Goal: Navigation & Orientation: Find specific page/section

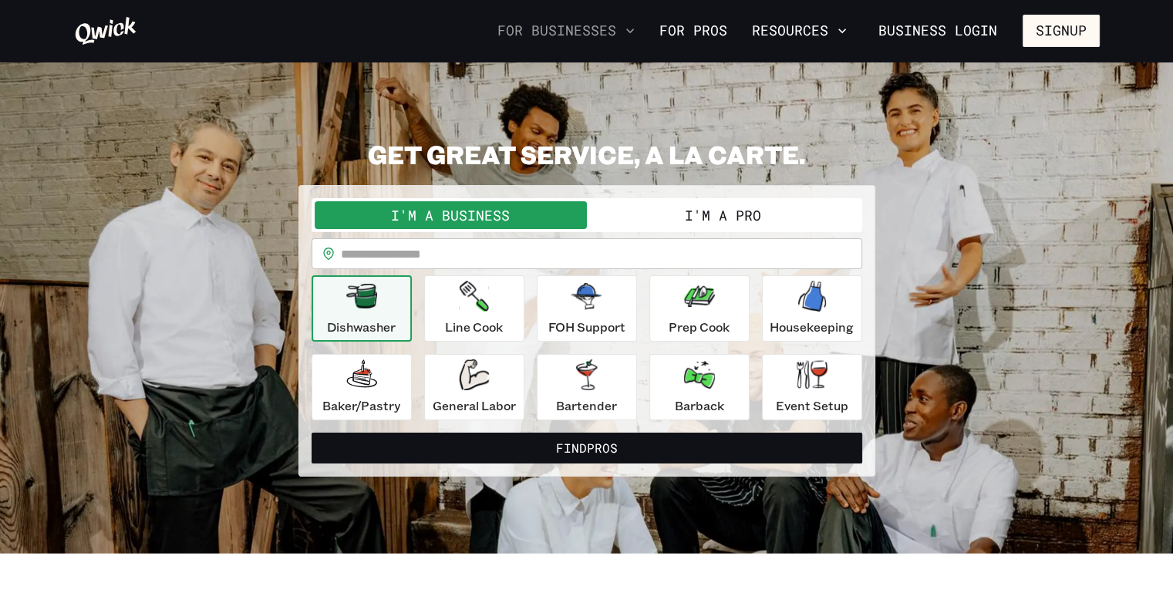
click at [624, 21] on button "For Businesses" at bounding box center [566, 31] width 150 height 26
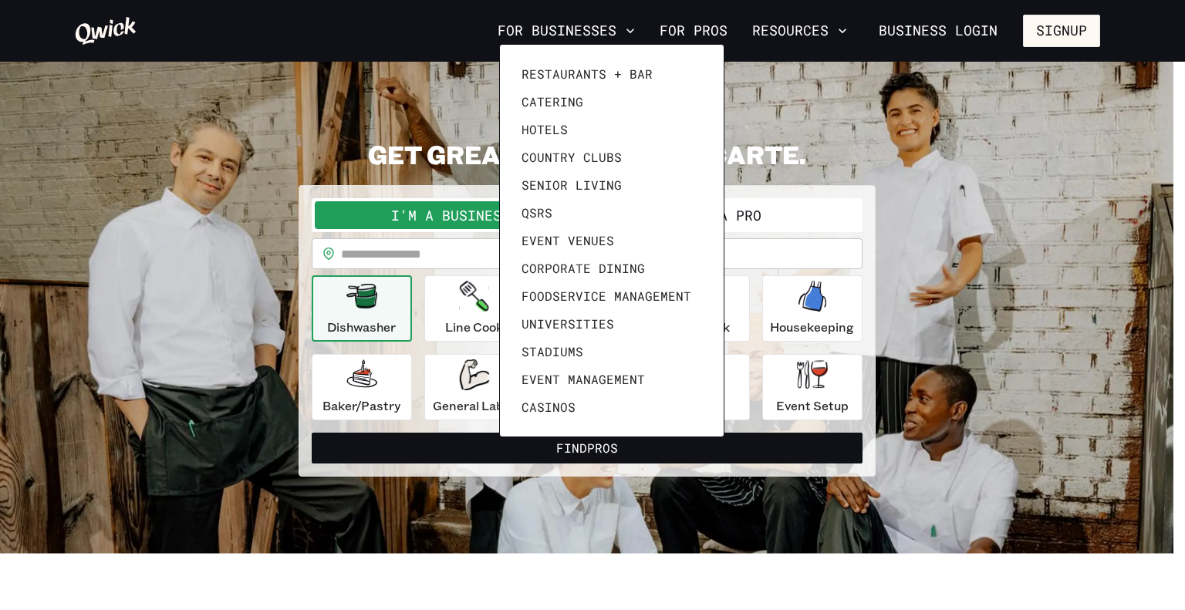
click at [714, 21] on div at bounding box center [592, 305] width 1185 height 610
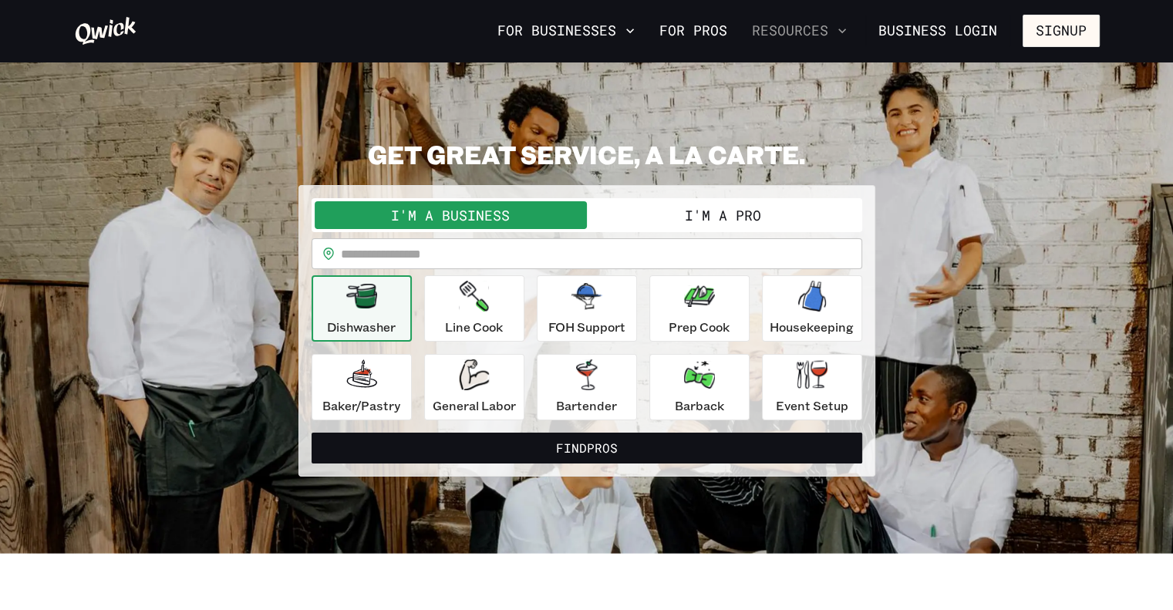
click at [811, 21] on button "Resources" at bounding box center [799, 31] width 107 height 26
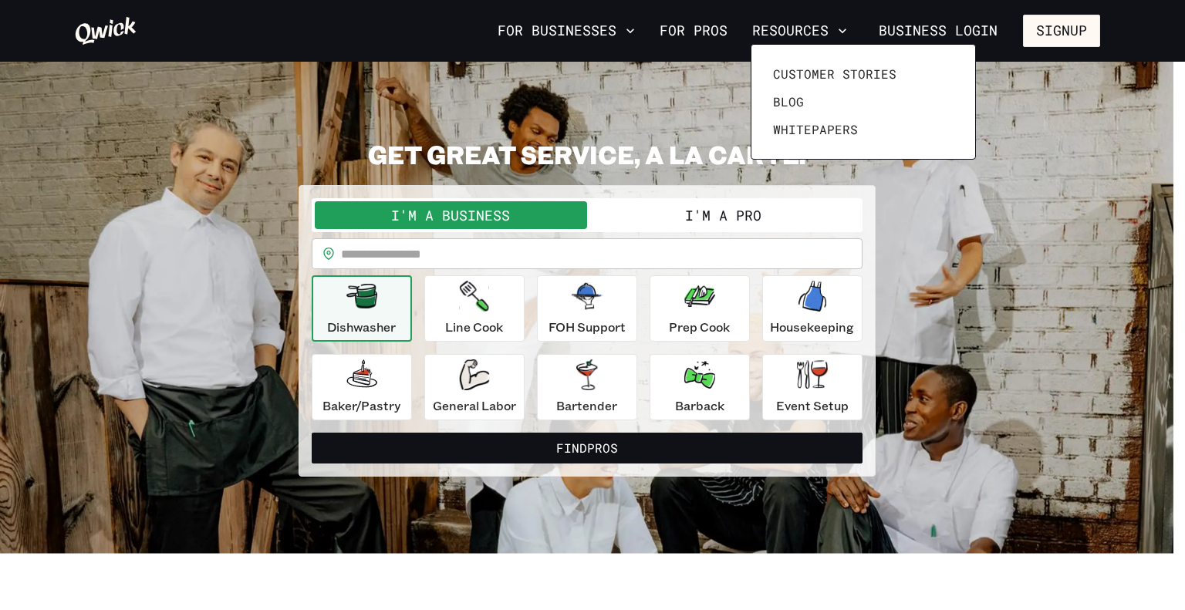
click at [720, 32] on div at bounding box center [592, 305] width 1185 height 610
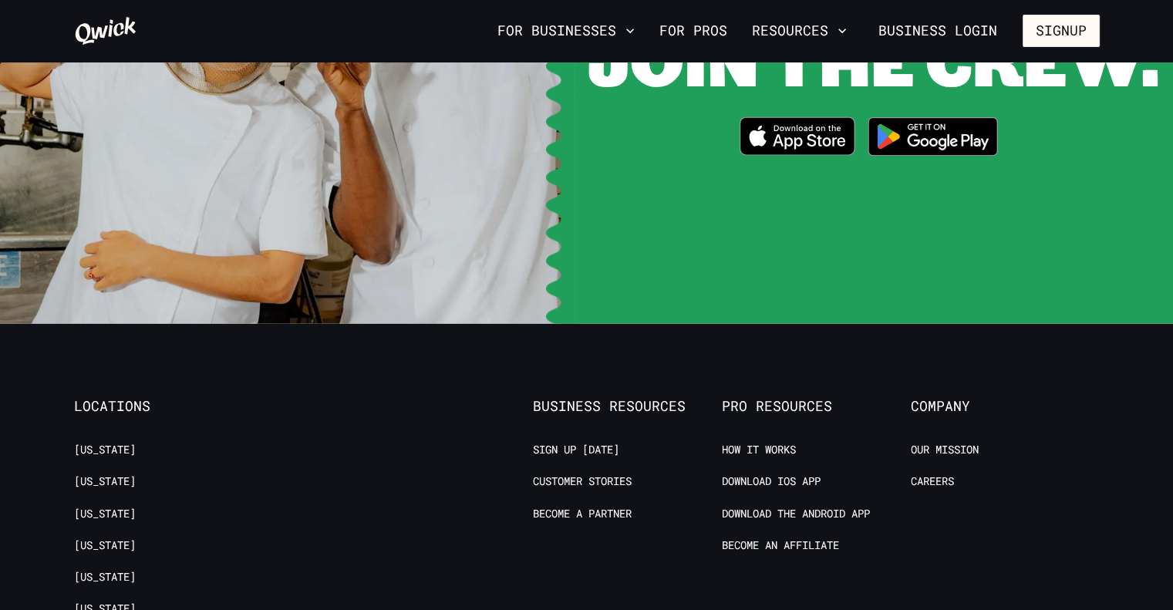
scroll to position [3119, 0]
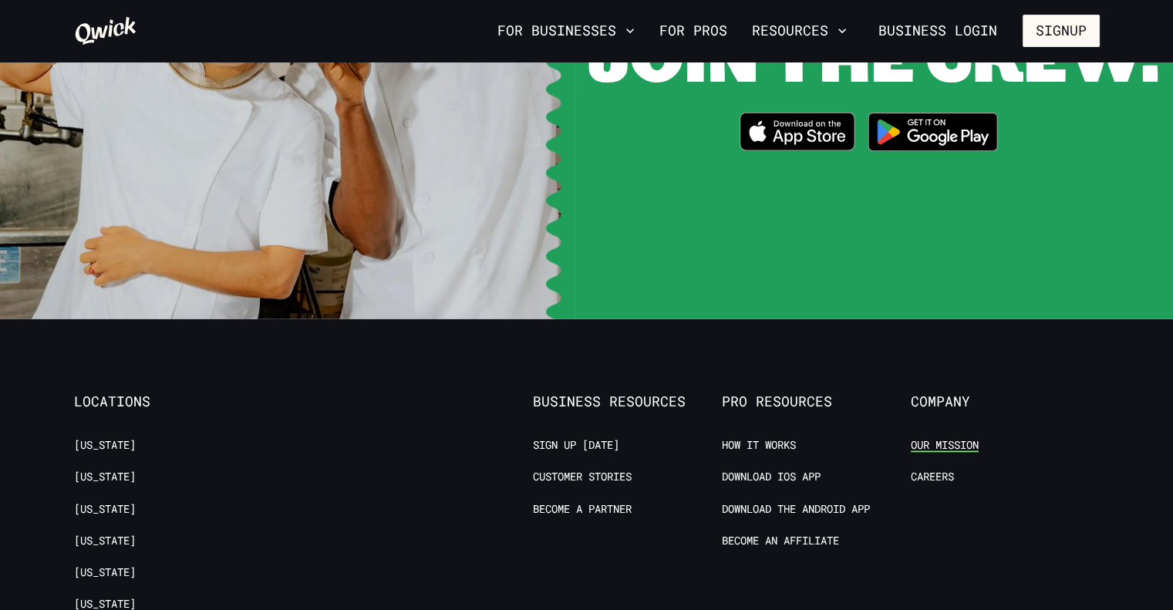
click at [938, 438] on link "Our Mission" at bounding box center [945, 445] width 68 height 15
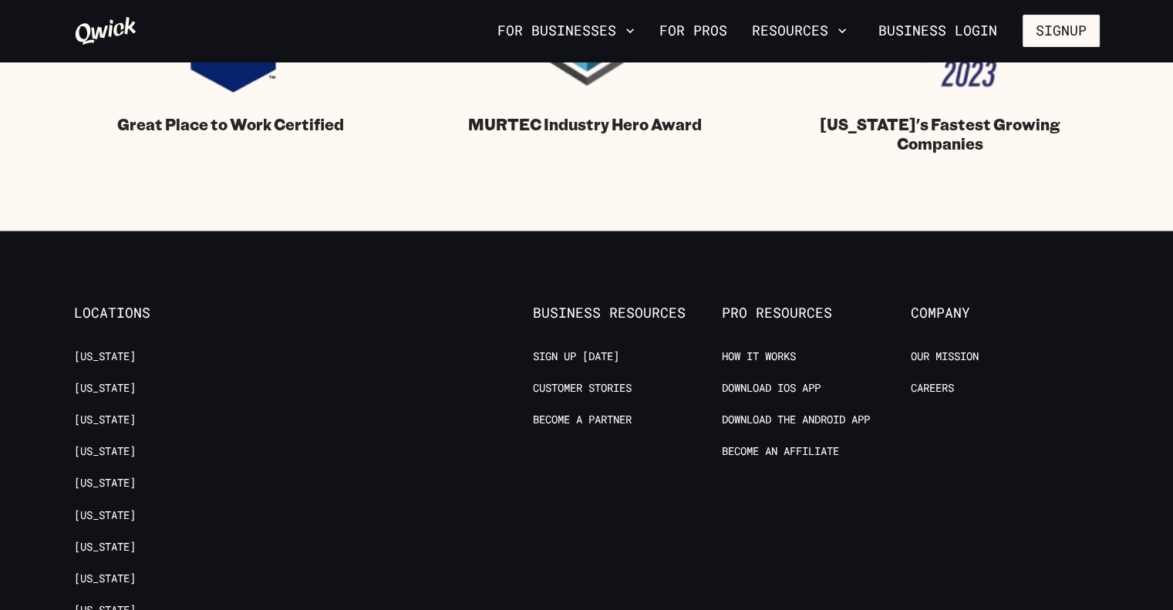
scroll to position [1728, 0]
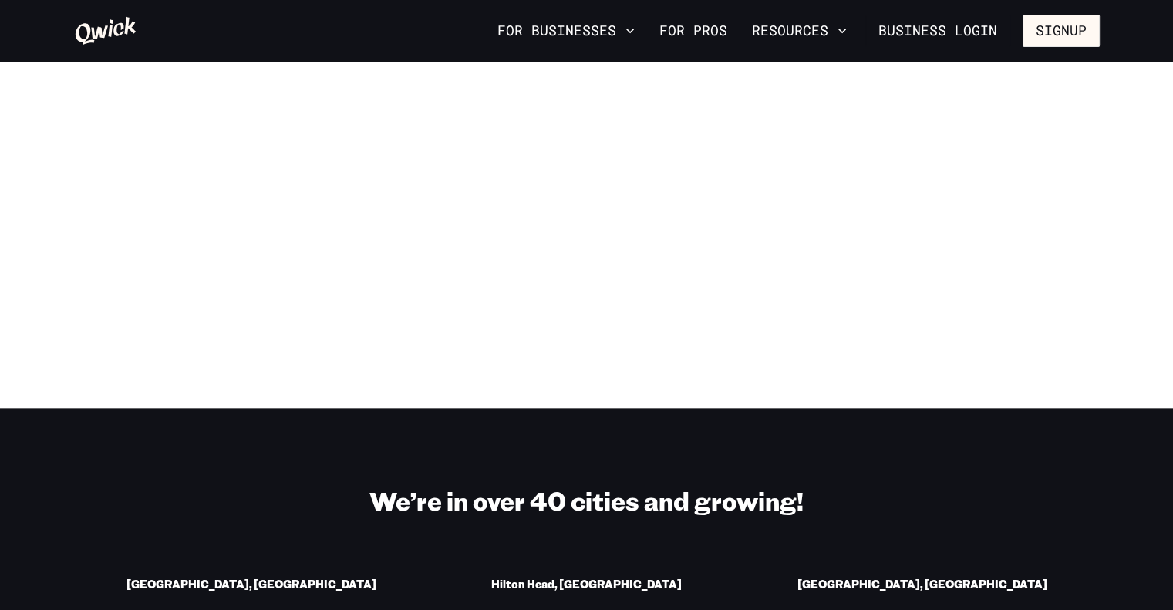
scroll to position [3203, 0]
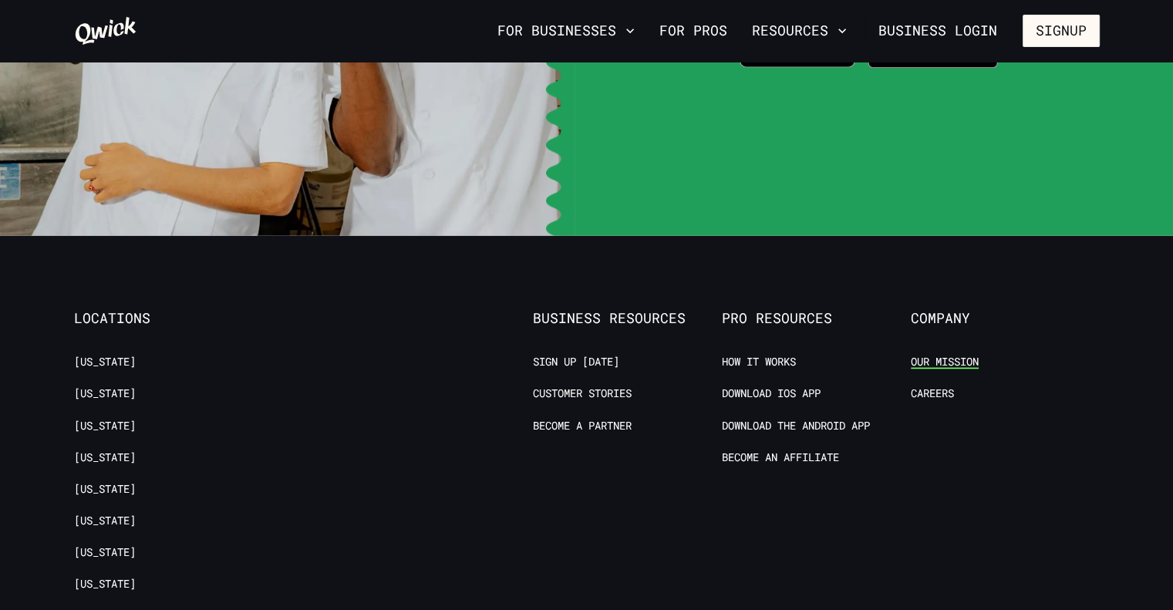
click at [941, 355] on link "Our Mission" at bounding box center [945, 362] width 68 height 15
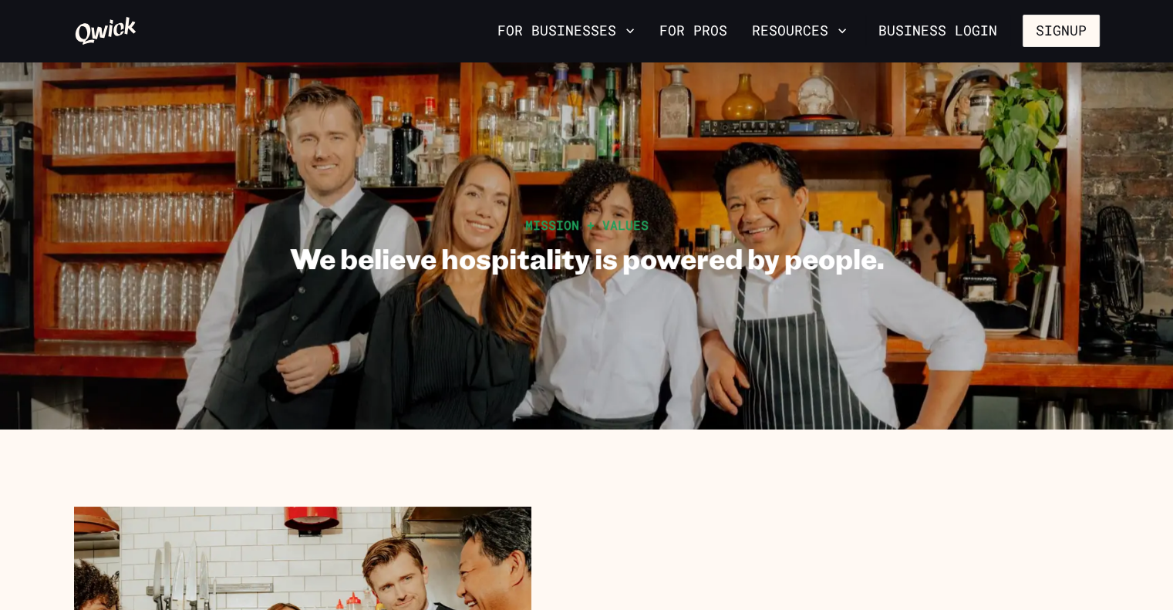
scroll to position [3285, 0]
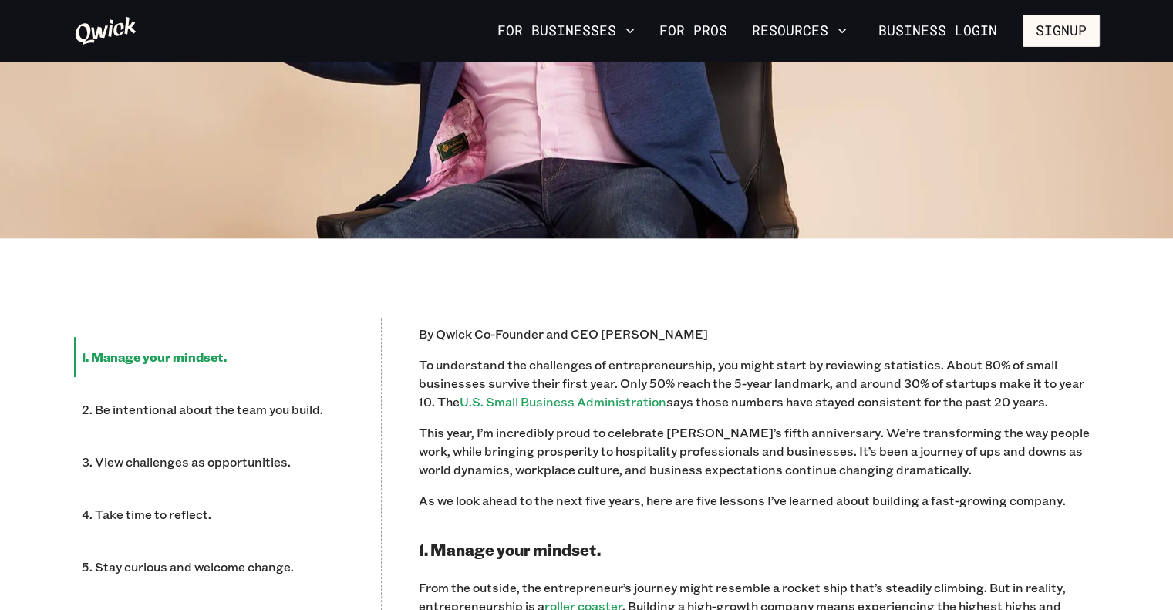
scroll to position [679, 0]
